Goal: Transaction & Acquisition: Purchase product/service

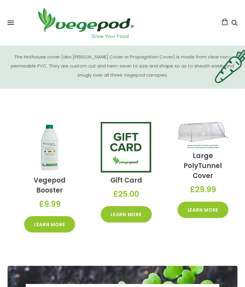
scroll to position [996, 0]
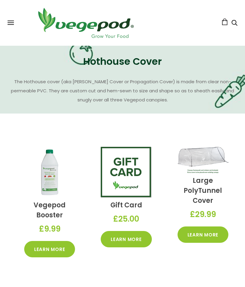
click at [191, 229] on link "Learn More" at bounding box center [203, 235] width 51 height 16
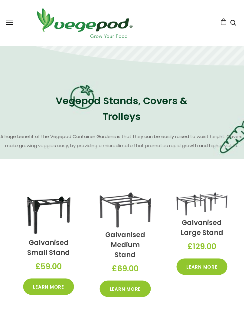
scroll to position [556, 1]
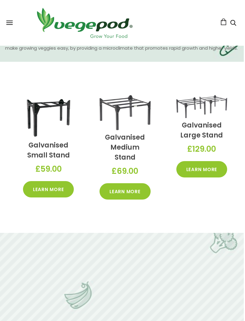
click at [119, 183] on link "Learn More" at bounding box center [125, 191] width 51 height 16
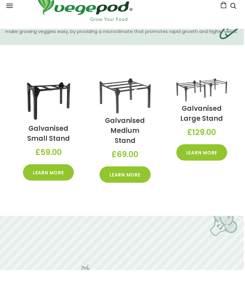
scroll to position [665, 1]
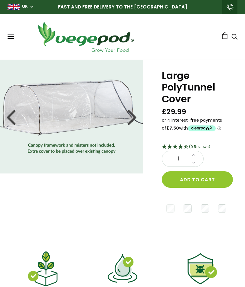
click at [131, 117] on div at bounding box center [133, 116] width 10 height 27
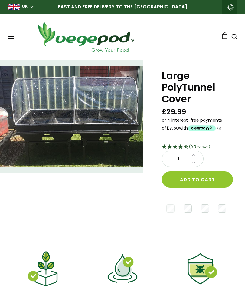
click at [132, 118] on div at bounding box center [133, 116] width 10 height 27
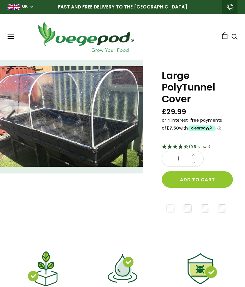
click at [11, 120] on div at bounding box center [11, 116] width 10 height 27
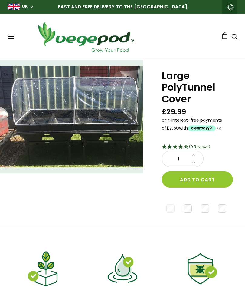
click at [13, 116] on div at bounding box center [11, 116] width 10 height 27
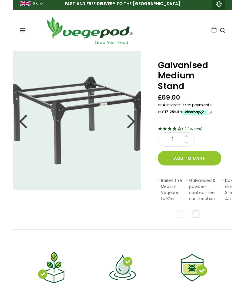
scroll to position [3, 0]
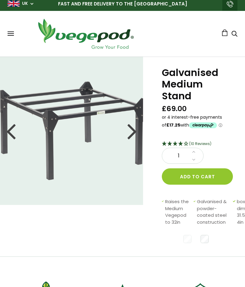
click at [128, 120] on div at bounding box center [133, 130] width 10 height 27
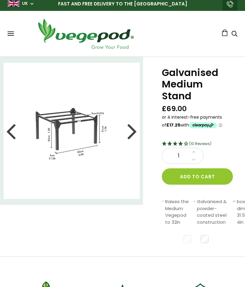
scroll to position [0, 0]
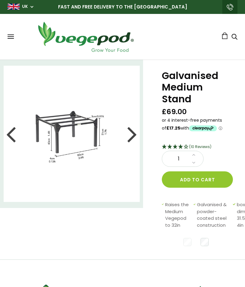
click at [131, 126] on div at bounding box center [133, 133] width 10 height 27
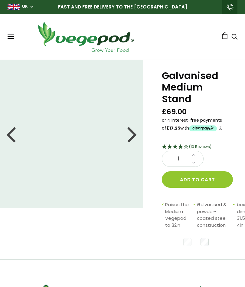
click at [130, 122] on div at bounding box center [133, 133] width 10 height 27
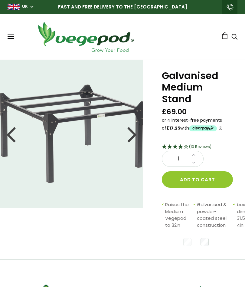
click at [132, 123] on div at bounding box center [133, 133] width 10 height 27
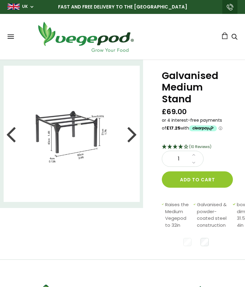
click at [13, 126] on div at bounding box center [11, 133] width 10 height 27
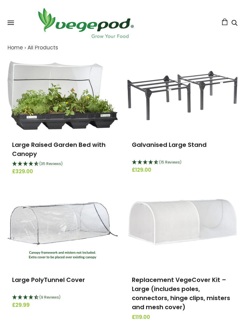
scroll to position [76, 0]
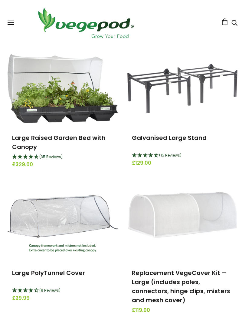
click at [27, 135] on link "Large Raised Garden Bed with Canopy" at bounding box center [59, 143] width 94 height 18
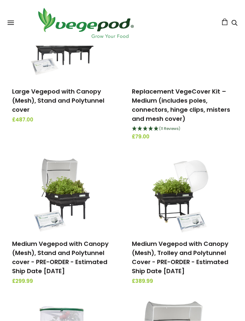
scroll to position [402, 0]
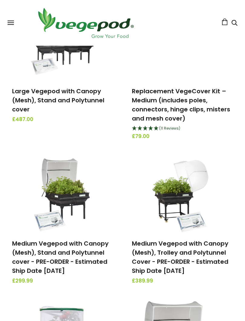
click at [62, 202] on img at bounding box center [63, 195] width 64 height 76
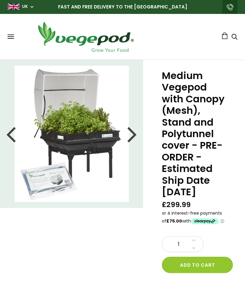
click at [245, 170] on div "Medium Vegepod with Canopy (Mesh), Stand and Polytunnel cover - PRE-ORDER - Est…" at bounding box center [194, 266] width 102 height 412
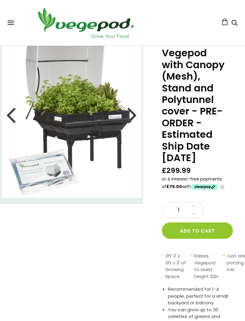
scroll to position [35, 0]
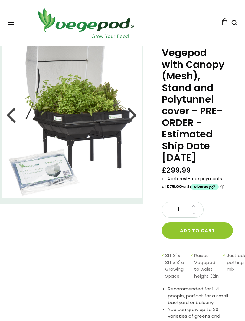
click at [12, 24] on span at bounding box center [11, 24] width 6 height 1
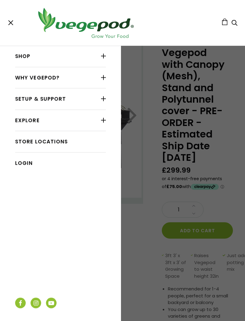
click at [65, 143] on link "Store Locations" at bounding box center [60, 142] width 91 height 12
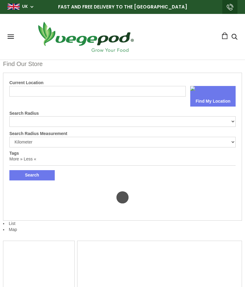
select select "m"
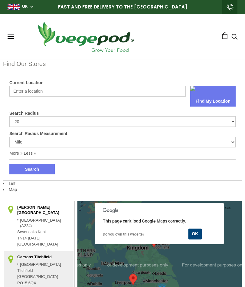
click at [59, 94] on input "Current Location" at bounding box center [97, 91] width 177 height 11
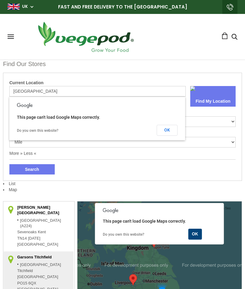
type input "Cornwall"
click at [163, 129] on button "OK" at bounding box center [167, 130] width 21 height 11
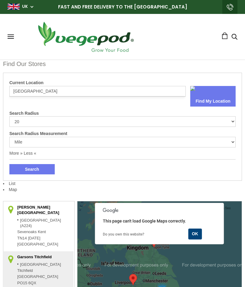
click at [38, 125] on select "10 20 30 40 No Limit" at bounding box center [122, 121] width 227 height 11
click at [201, 125] on select "10 20 30 40 No Limit" at bounding box center [122, 121] width 227 height 11
select select "0"
click at [41, 174] on button "Search" at bounding box center [31, 169] width 45 height 10
click at [208, 98] on button "Find My Location" at bounding box center [213, 101] width 45 height 10
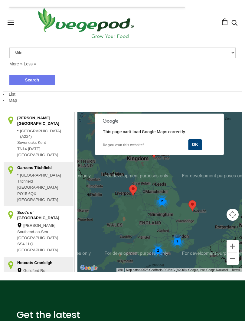
click at [160, 251] on div "2" at bounding box center [158, 250] width 16 height 16
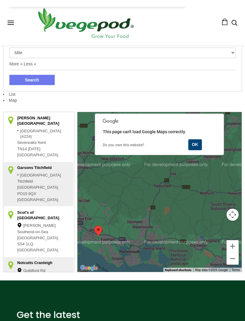
click at [10, 25] on span at bounding box center [11, 24] width 6 height 1
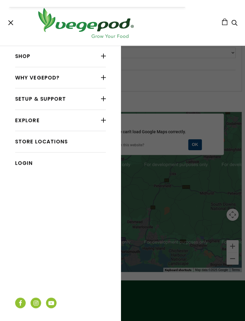
click at [89, 120] on link "Explore" at bounding box center [60, 121] width 91 height 12
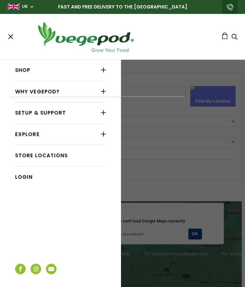
click at [93, 115] on link "Setup & Support" at bounding box center [60, 113] width 91 height 12
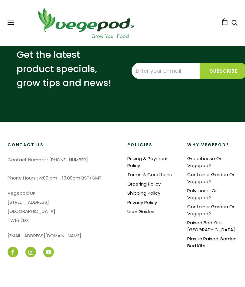
scroll to position [3405, 0]
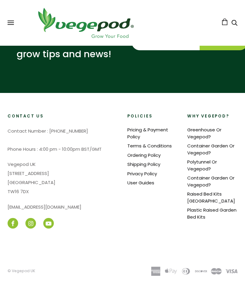
click at [144, 181] on link "User Guides" at bounding box center [141, 183] width 27 height 6
click at [147, 163] on link "Shipping Policy" at bounding box center [144, 164] width 33 height 6
click at [153, 153] on link "Ordering Policy" at bounding box center [144, 155] width 33 height 6
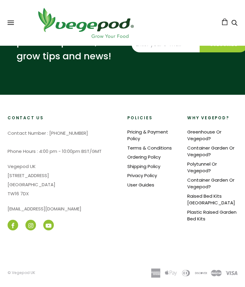
scroll to position [236, 0]
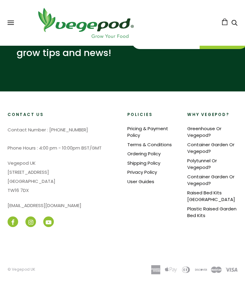
click at [141, 131] on link "Pricing & Payment Policy" at bounding box center [148, 131] width 41 height 13
click at [13, 21] on span at bounding box center [11, 21] width 6 height 1
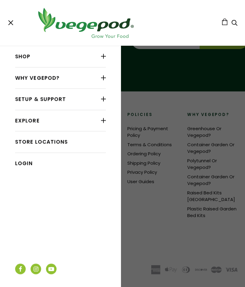
click at [104, 100] on div at bounding box center [103, 99] width 5 height 8
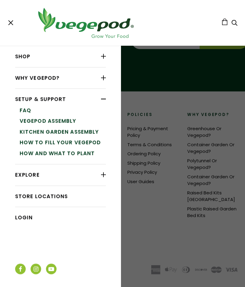
click at [38, 154] on link "How and What to Plant" at bounding box center [63, 153] width 86 height 11
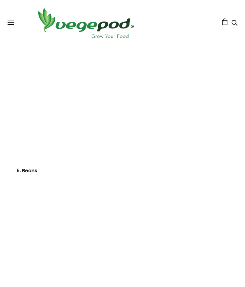
scroll to position [796, 0]
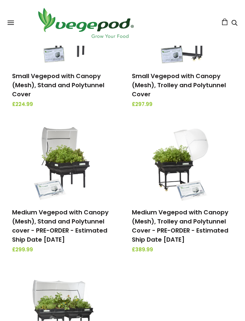
scroll to position [138, 0]
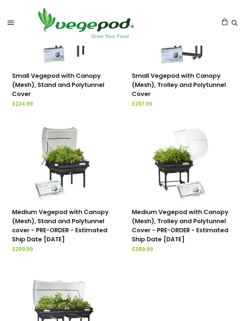
click at [66, 166] on img at bounding box center [63, 163] width 64 height 76
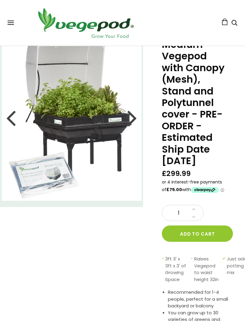
scroll to position [26, 0]
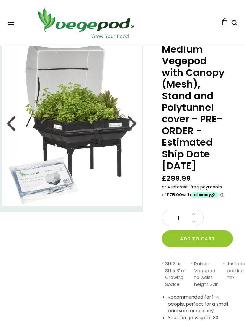
click at [131, 119] on div at bounding box center [133, 122] width 10 height 27
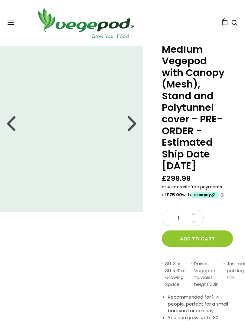
click at [130, 122] on div at bounding box center [133, 122] width 10 height 27
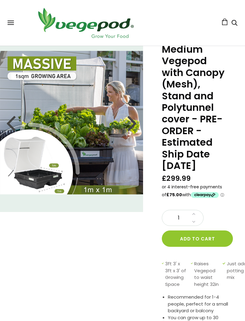
click at [10, 125] on div at bounding box center [11, 122] width 10 height 27
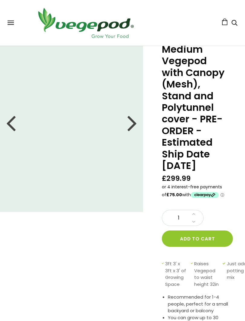
click at [129, 124] on div at bounding box center [133, 122] width 10 height 27
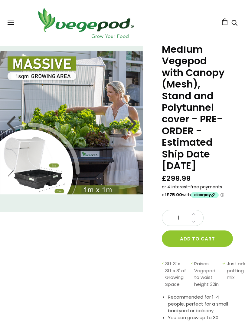
click at [37, 169] on img at bounding box center [72, 123] width 144 height 144
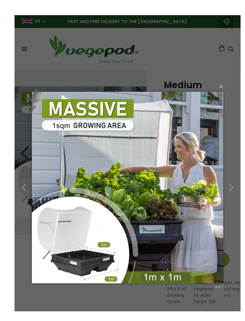
scroll to position [41, 0]
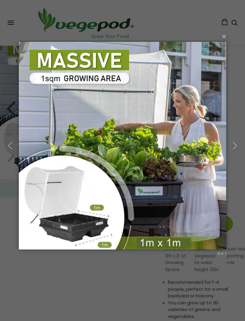
click at [122, 268] on div "× 4 of 7 Loading..." at bounding box center [122, 145] width 245 height 321
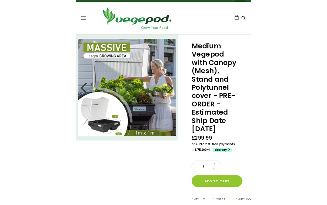
scroll to position [0, 0]
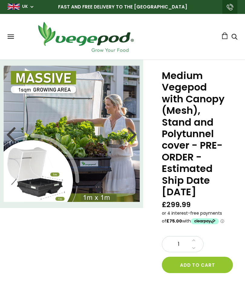
click at [130, 133] on div at bounding box center [133, 133] width 10 height 27
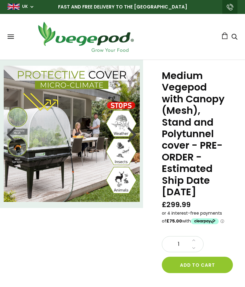
click at [130, 137] on div at bounding box center [133, 133] width 10 height 27
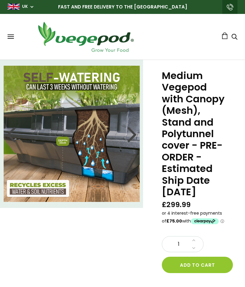
click at [129, 134] on div at bounding box center [133, 133] width 10 height 27
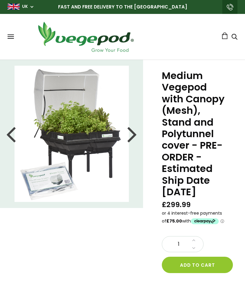
click at [10, 137] on div at bounding box center [11, 133] width 10 height 27
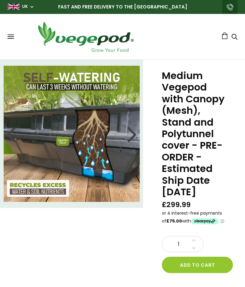
click at [11, 134] on div at bounding box center [11, 133] width 10 height 27
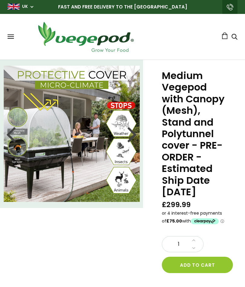
click at [11, 134] on div at bounding box center [11, 133] width 10 height 27
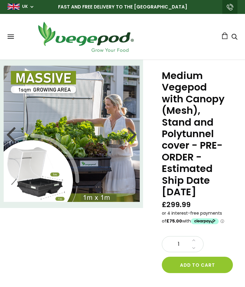
click at [12, 133] on div at bounding box center [11, 133] width 10 height 27
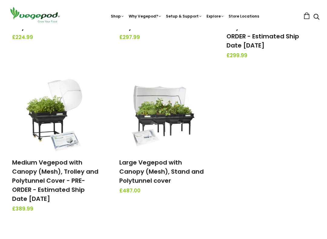
scroll to position [192, 0]
click at [37, 169] on link "Medium Vegepod with Canopy (Mesh), Trolley and Polytunnel Cover - PRE-ORDER - E…" at bounding box center [55, 180] width 86 height 45
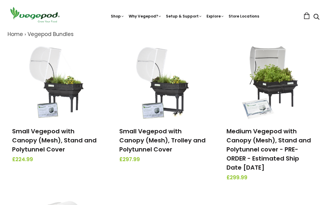
scroll to position [69, 0]
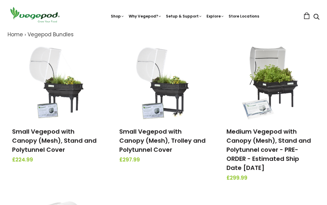
click at [248, 148] on link "Medium Vegepod with Canopy (Mesh), Stand and Polytunnel cover - PRE-ORDER - Est…" at bounding box center [269, 150] width 85 height 45
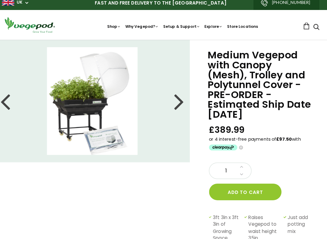
scroll to position [4, 0]
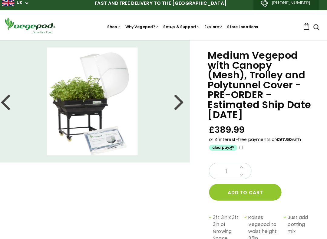
click at [6, 99] on div at bounding box center [11, 99] width 10 height 27
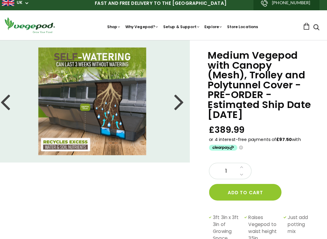
click at [6, 102] on div at bounding box center [11, 99] width 10 height 27
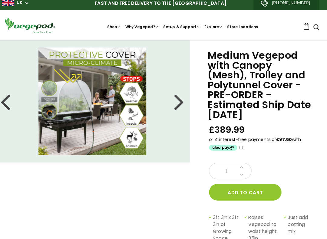
click at [6, 100] on div at bounding box center [11, 99] width 10 height 27
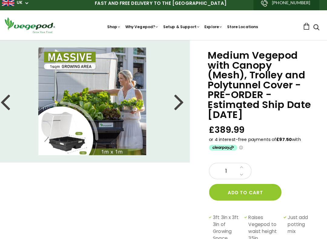
click at [7, 100] on div at bounding box center [11, 99] width 10 height 27
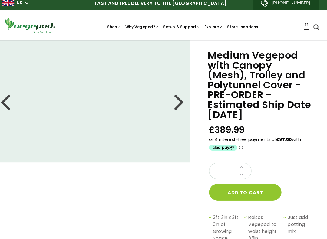
click at [6, 100] on div at bounding box center [11, 99] width 10 height 27
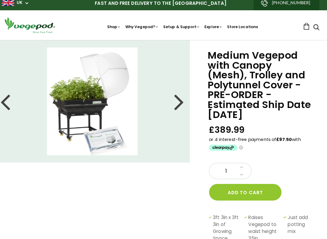
click at [8, 101] on div at bounding box center [11, 99] width 10 height 27
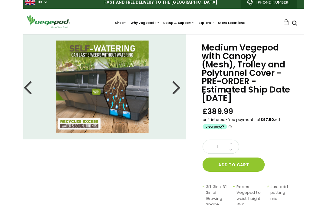
scroll to position [0, 0]
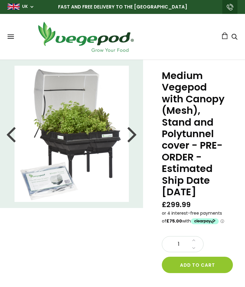
click at [193, 205] on icon at bounding box center [193, 240] width 3 height 5
click at [185, 205] on button "Add to cart" at bounding box center [197, 265] width 71 height 16
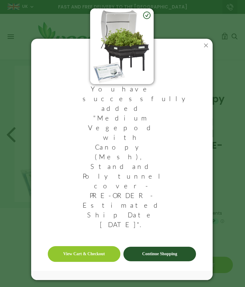
click at [108, 159] on h3 "You have successfully added "Medium Vegepod with Canopy (Mesh), Stand and Polyt…" at bounding box center [122, 159] width 79 height 174
click at [79, 205] on link "View Cart & Checkout" at bounding box center [84, 254] width 73 height 16
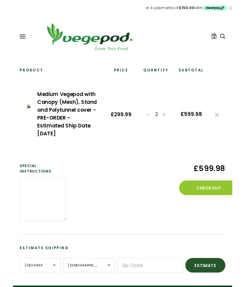
scroll to position [35, 0]
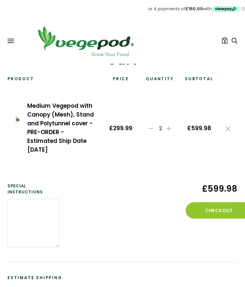
click at [204, 203] on button "Checkout" at bounding box center [219, 210] width 67 height 16
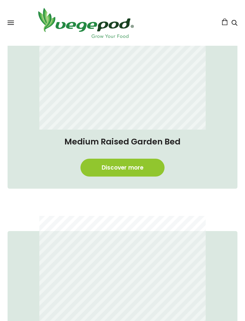
scroll to position [0, 113]
click at [114, 169] on link "Discover more" at bounding box center [123, 168] width 84 height 18
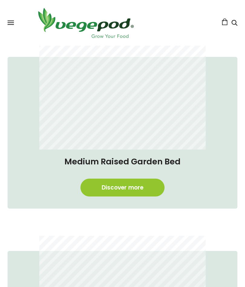
scroll to position [418, 0]
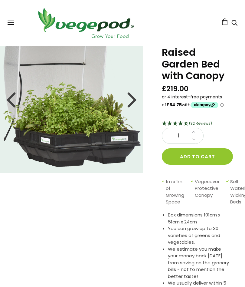
scroll to position [25, 0]
